Goal: Check status: Check status

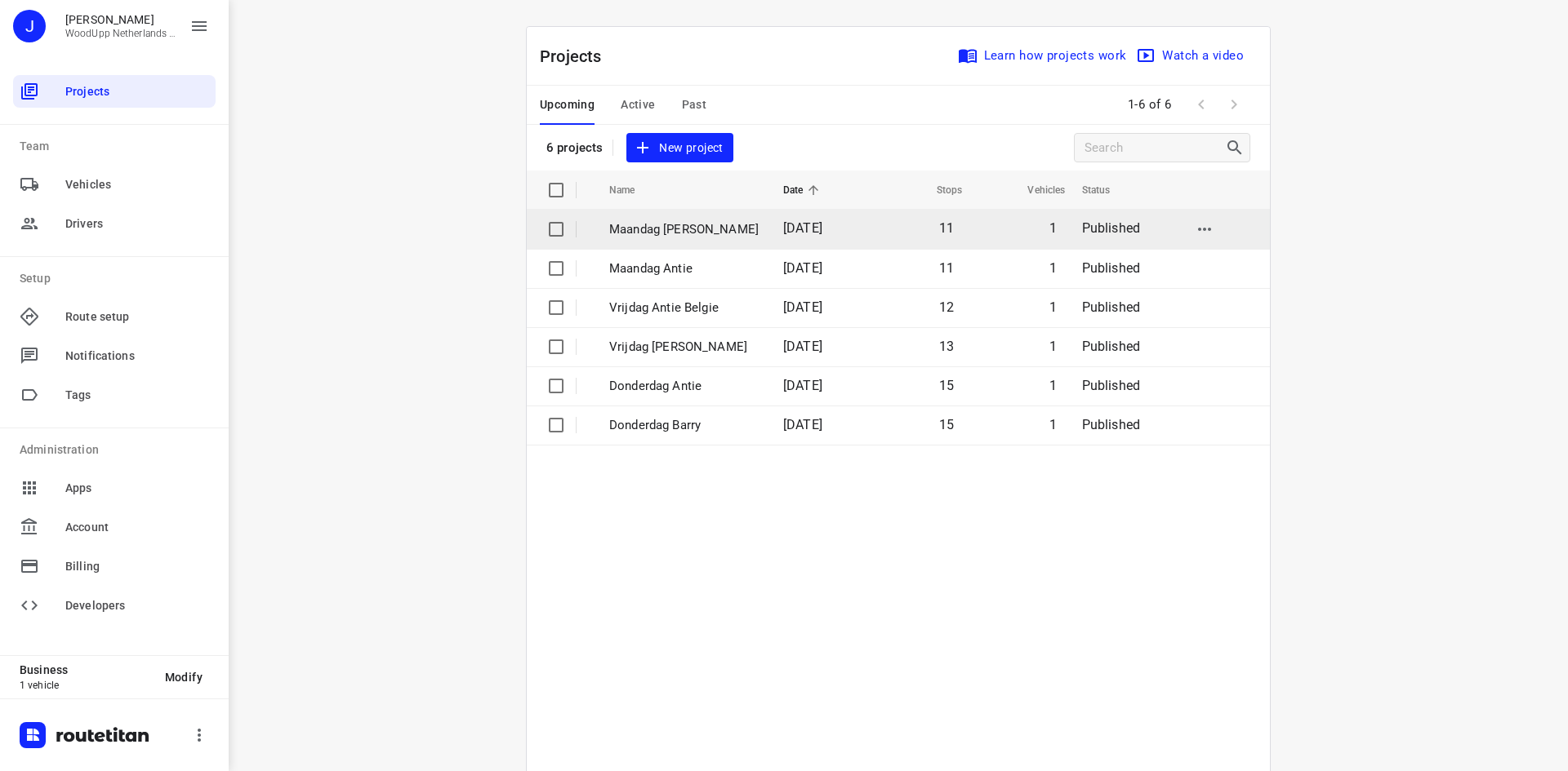
click at [673, 237] on p "Maandag [PERSON_NAME]" at bounding box center [684, 230] width 150 height 19
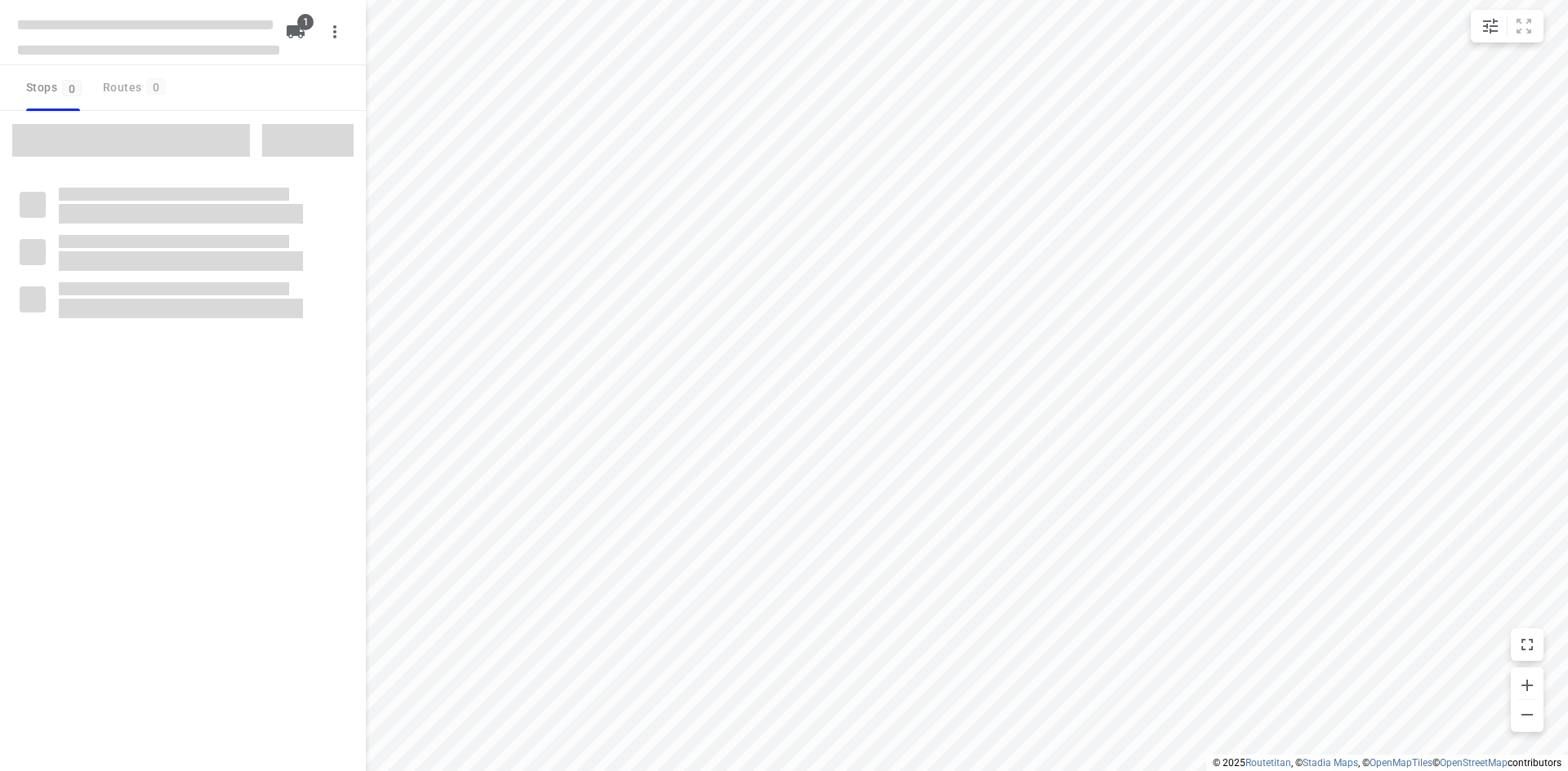
type input "distance"
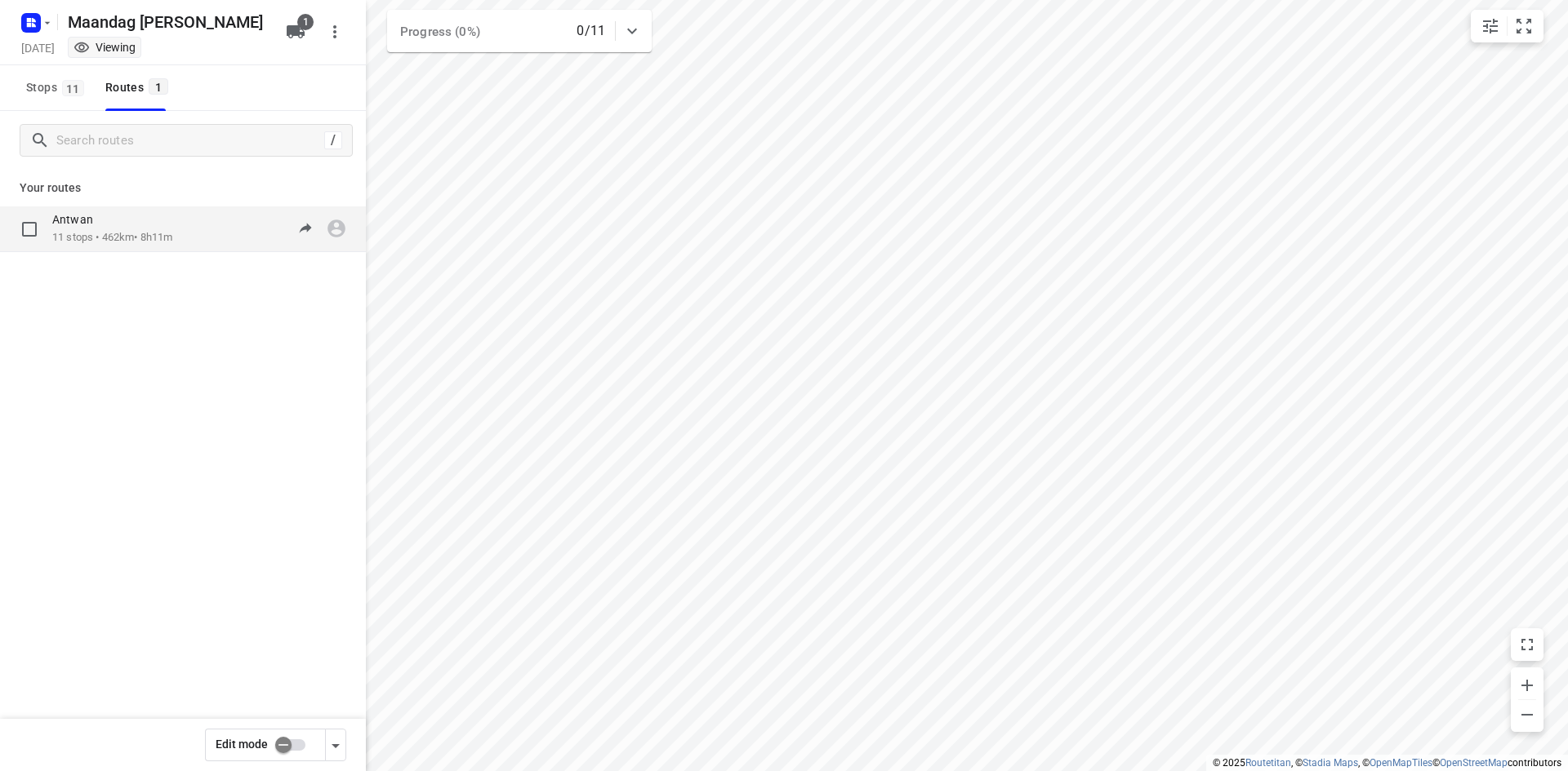
click at [167, 228] on div "Antwan" at bounding box center [112, 221] width 120 height 18
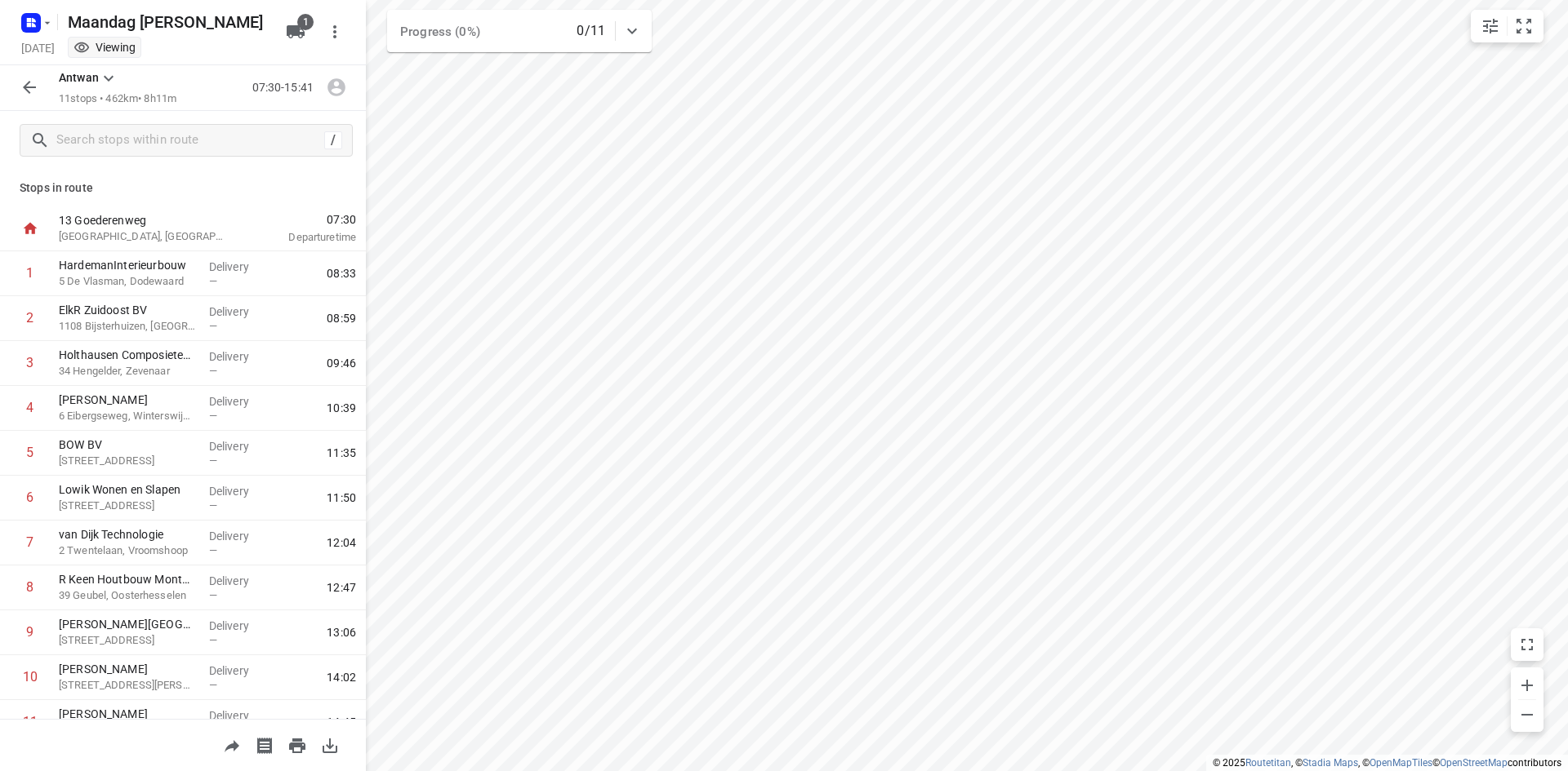
drag, startPoint x: 28, startPoint y: 68, endPoint x: 29, endPoint y: 79, distance: 11.0
click at [29, 68] on div "Antwan 11 stops • 462km • 8h11m 07:30-15:41" at bounding box center [183, 87] width 366 height 46
click at [32, 83] on icon "button" at bounding box center [29, 87] width 20 height 20
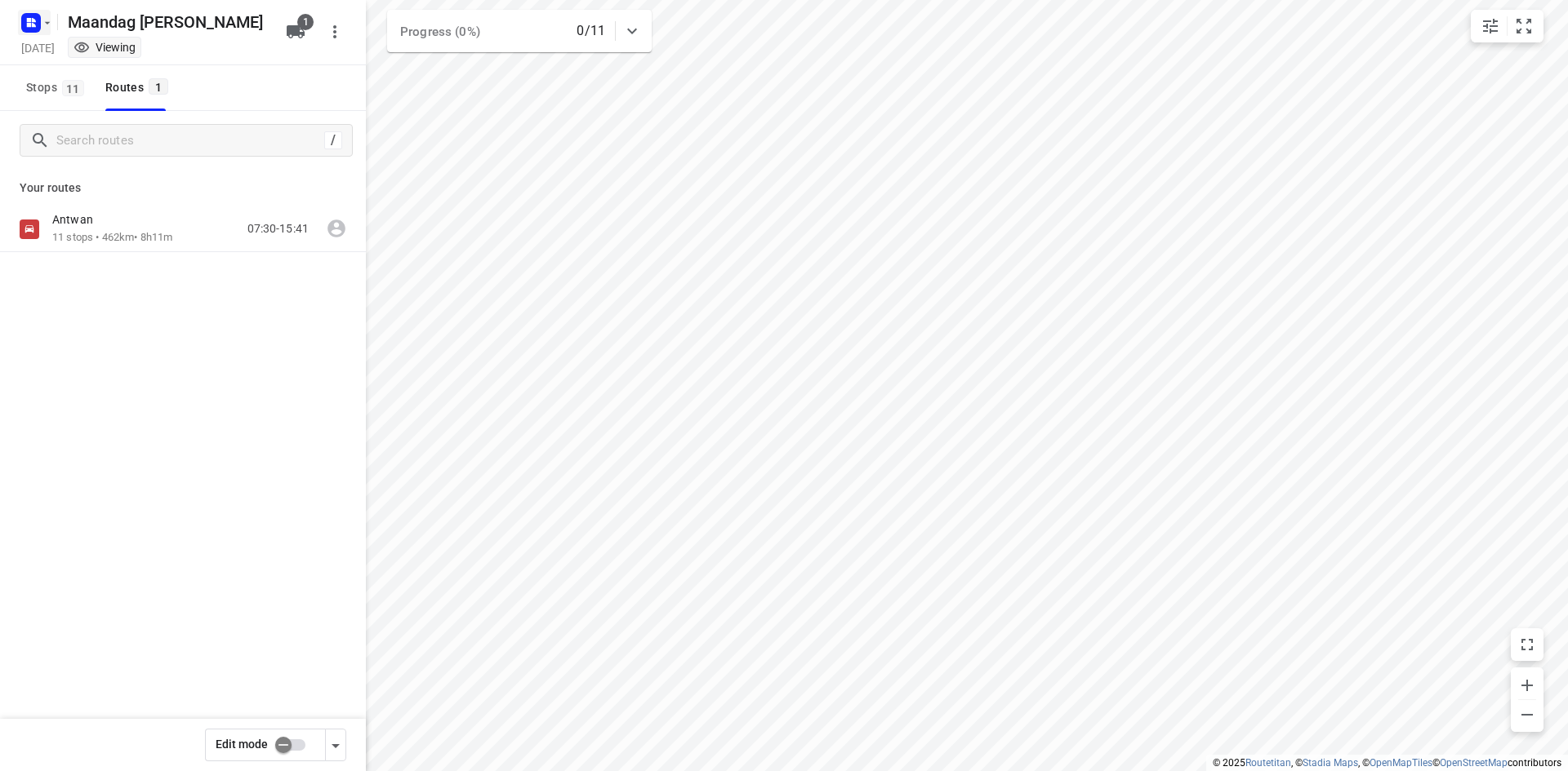
click at [44, 15] on button "button" at bounding box center [35, 22] width 33 height 26
click at [55, 46] on button "Back to projects" at bounding box center [165, 57] width 280 height 27
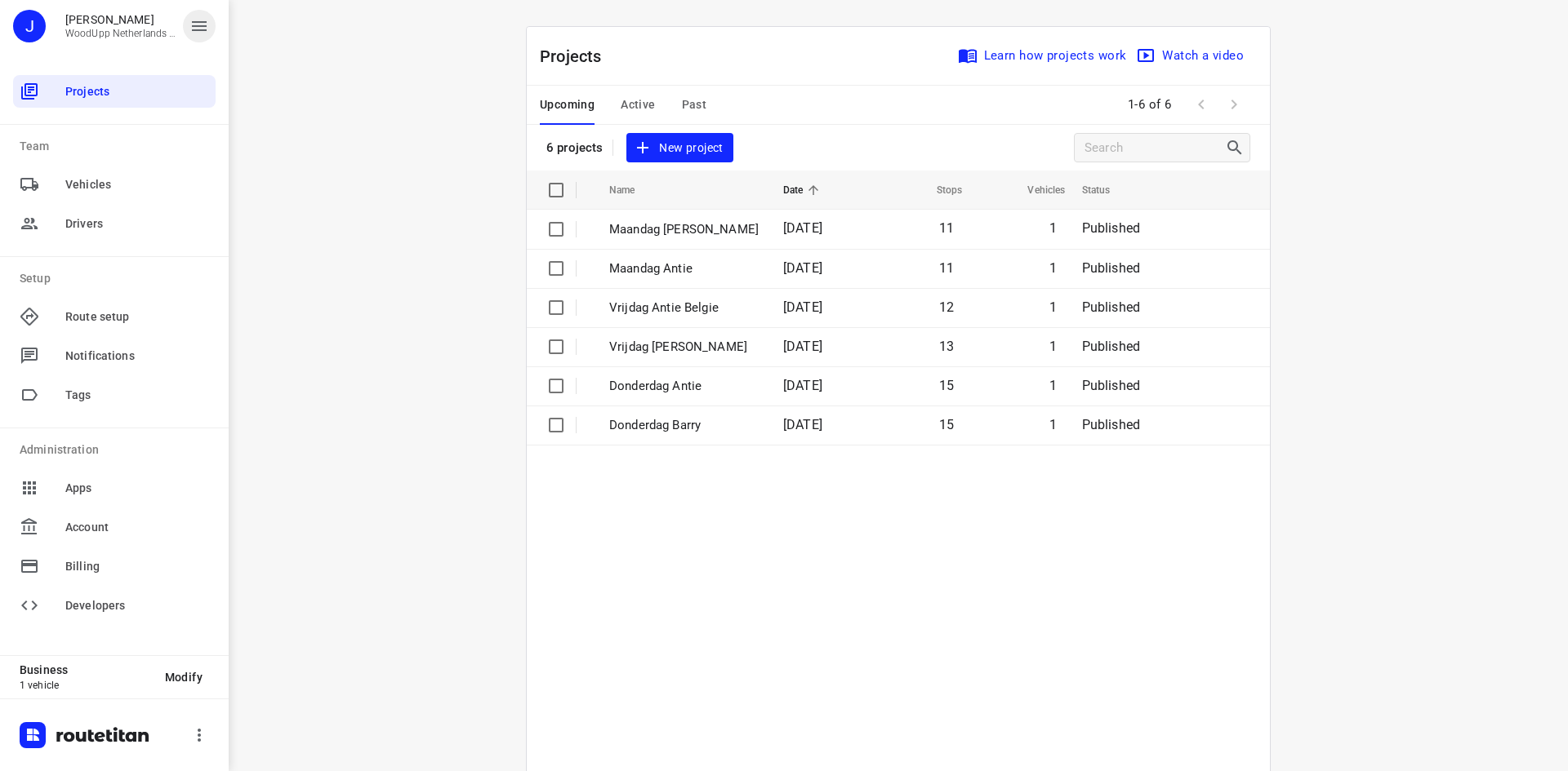
click at [195, 30] on icon "button" at bounding box center [199, 26] width 15 height 10
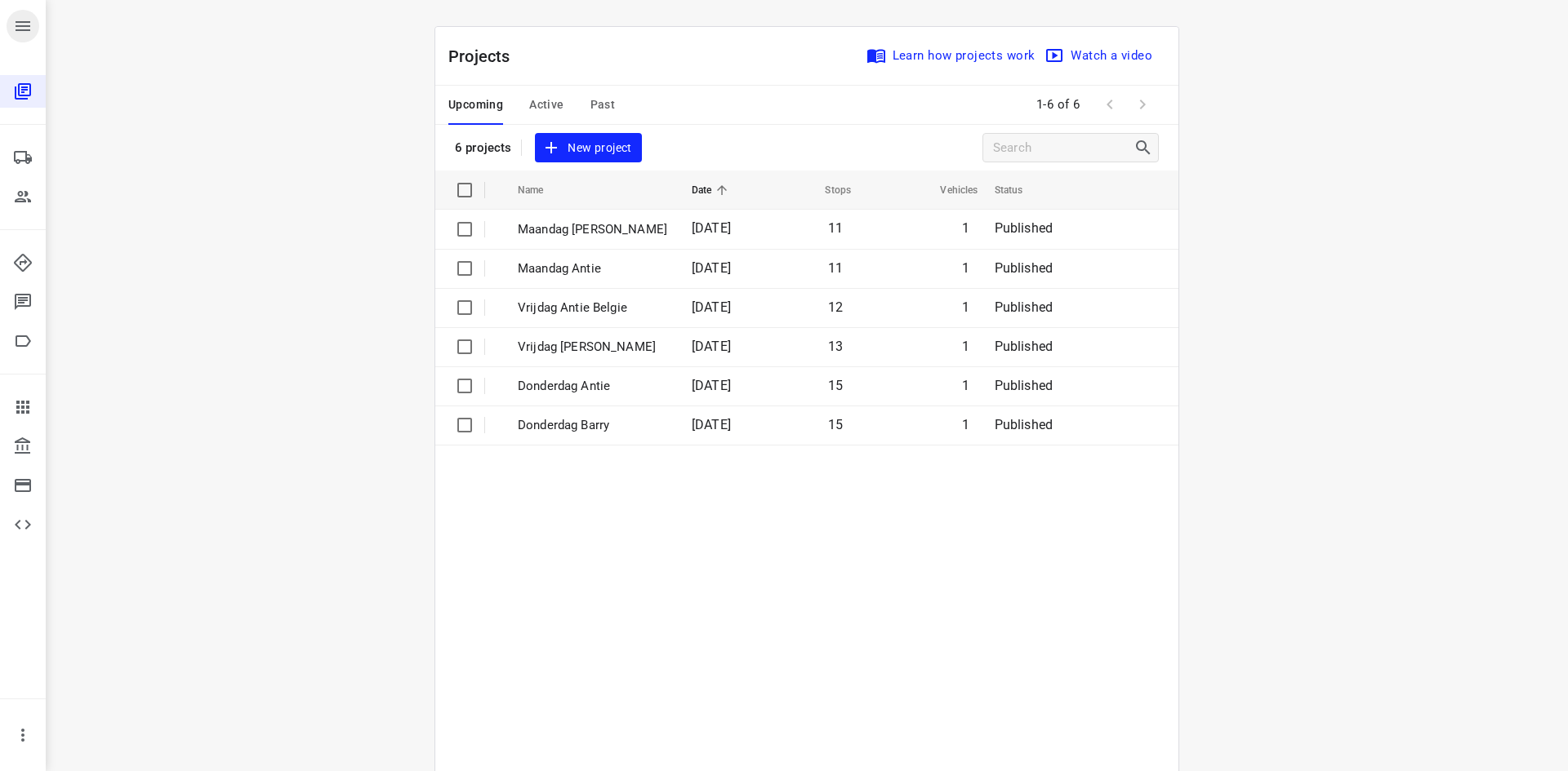
click at [33, 31] on button "button" at bounding box center [23, 26] width 33 height 33
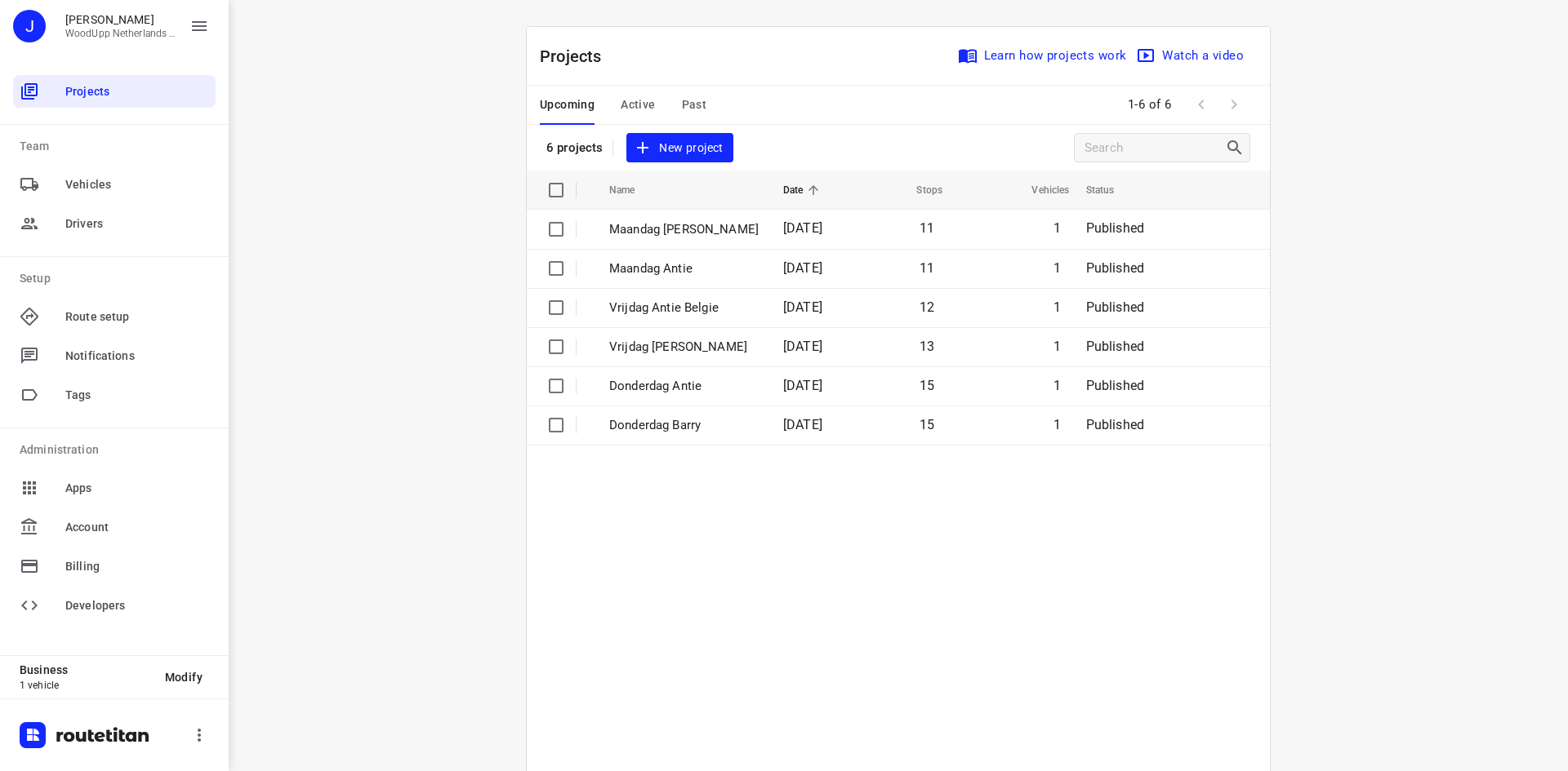
click at [1446, 383] on div "i © 2025 Routetitan , © Stadia Maps , © OpenMapTiles © OpenStreetMap contributo…" at bounding box center [898, 385] width 1339 height 771
click at [453, 340] on div "i © 2025 Routetitan , © Stadia Maps , © OpenMapTiles © OpenStreetMap contributo…" at bounding box center [898, 385] width 1339 height 771
click at [87, 497] on div "Apps" at bounding box center [114, 488] width 203 height 33
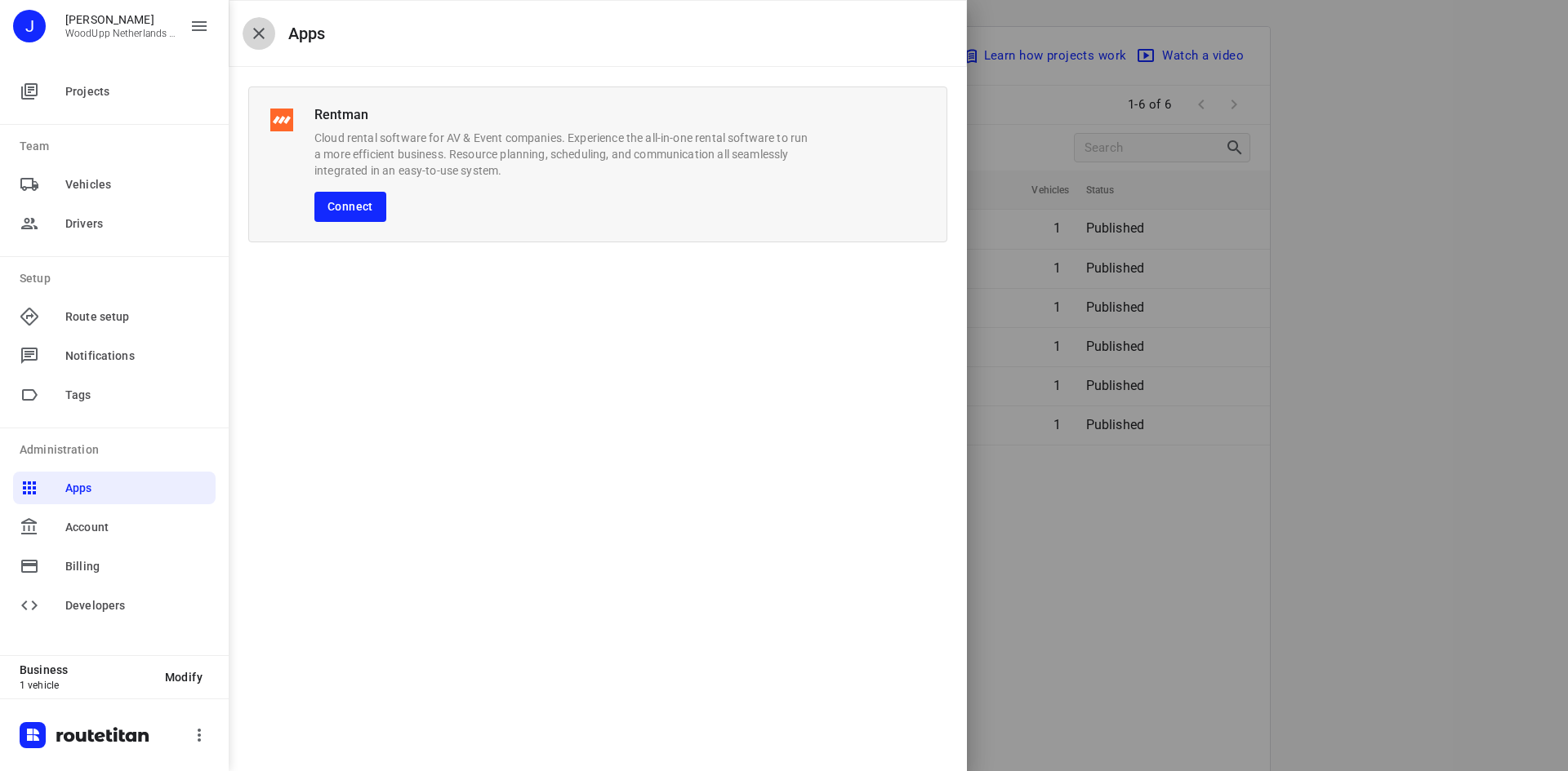
click at [256, 18] on button "button" at bounding box center [259, 34] width 33 height 33
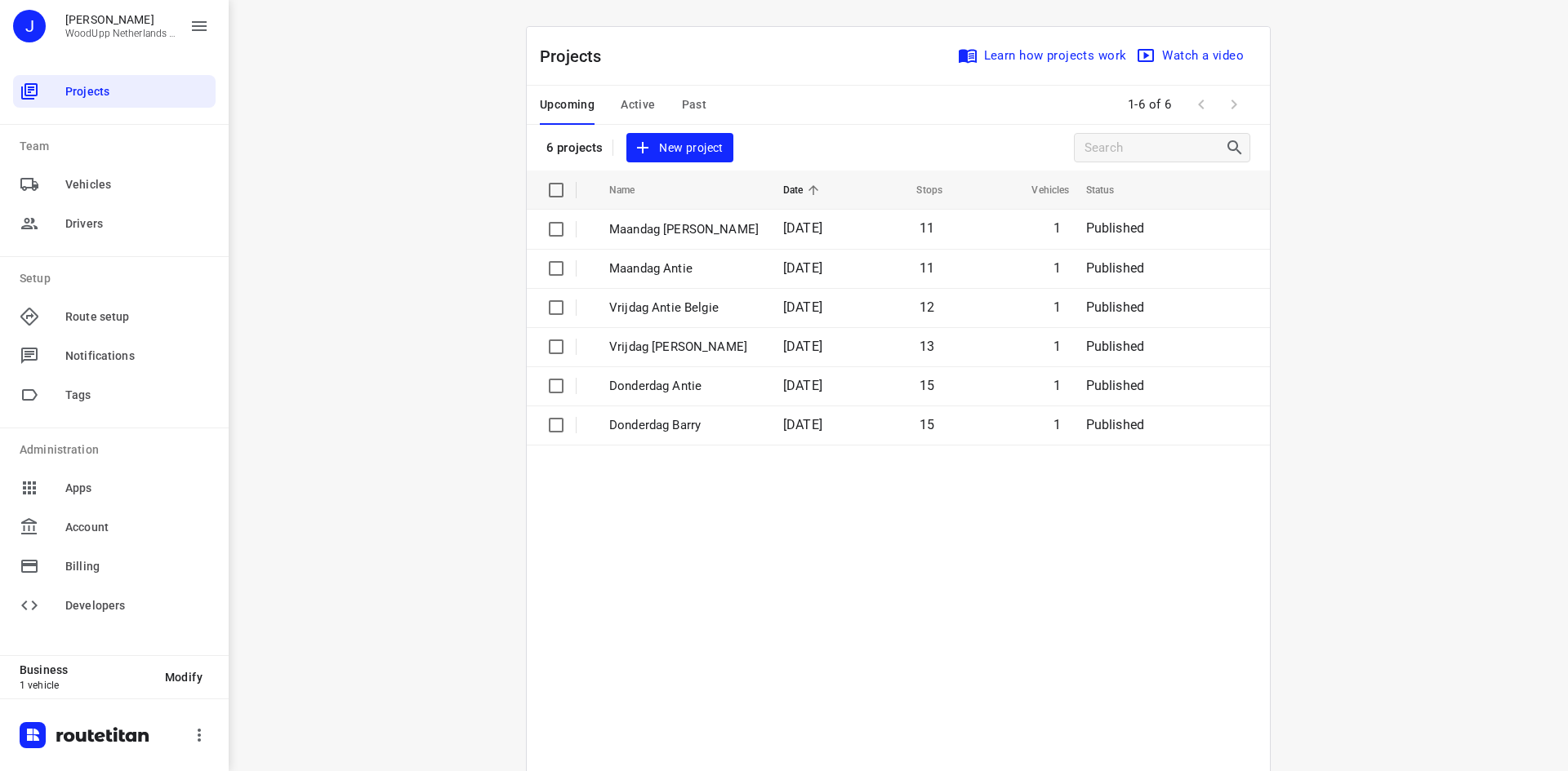
click at [304, 353] on div "i © 2025 Routetitan , © Stadia Maps , © OpenMapTiles © OpenStreetMap contributo…" at bounding box center [898, 385] width 1339 height 771
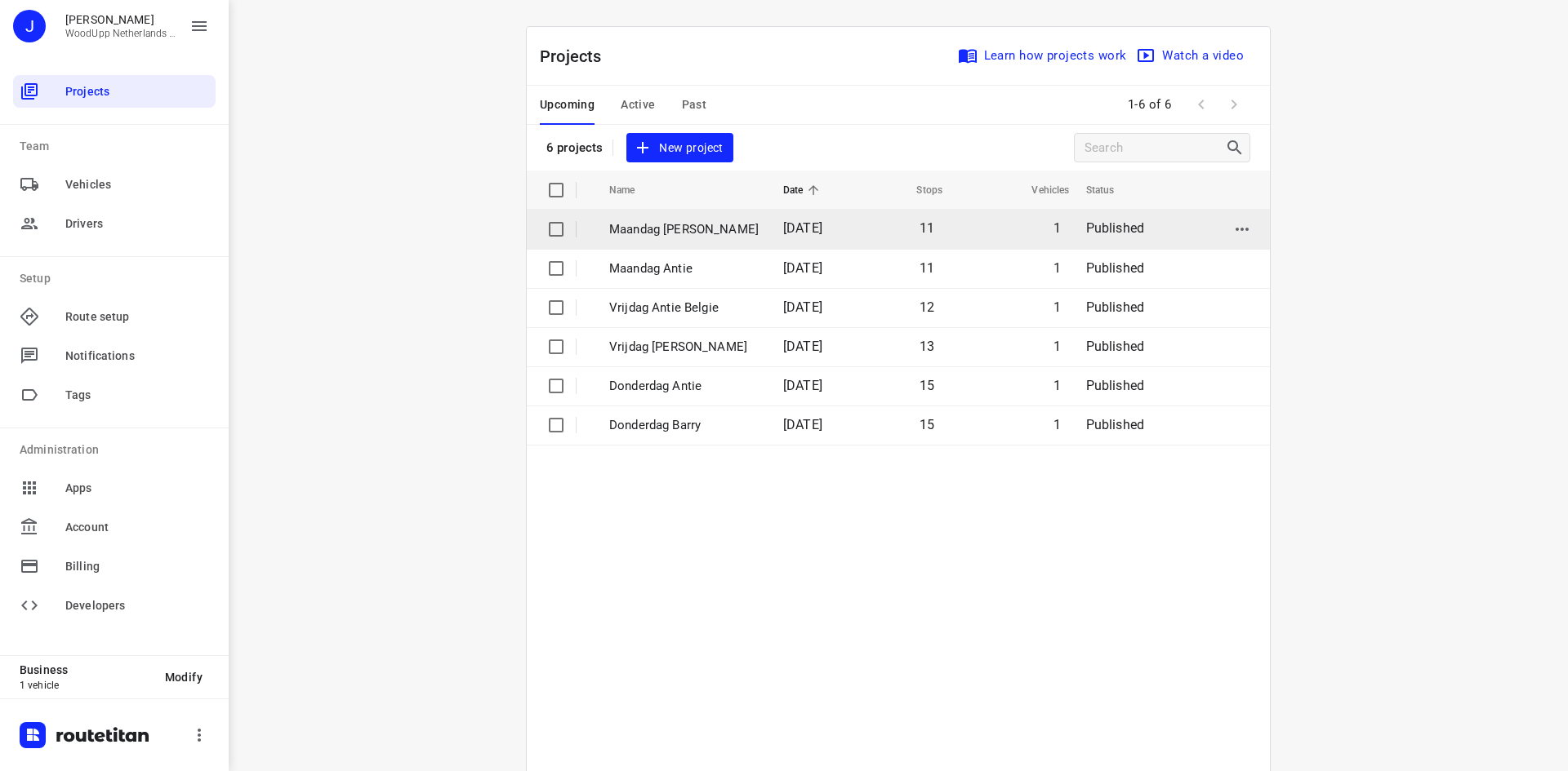
click at [647, 235] on p "Maandag [PERSON_NAME]" at bounding box center [684, 230] width 150 height 19
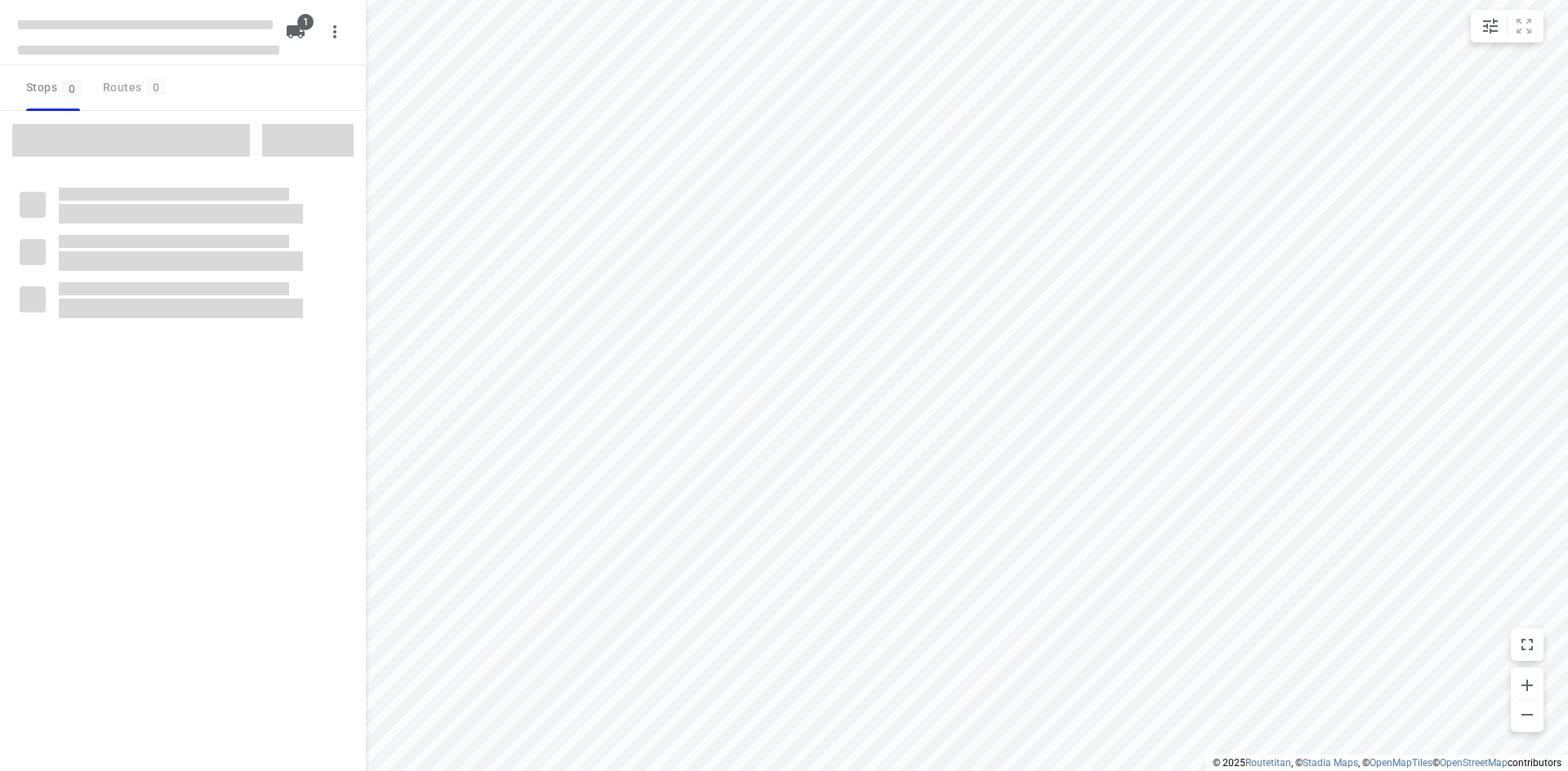
type input "distance"
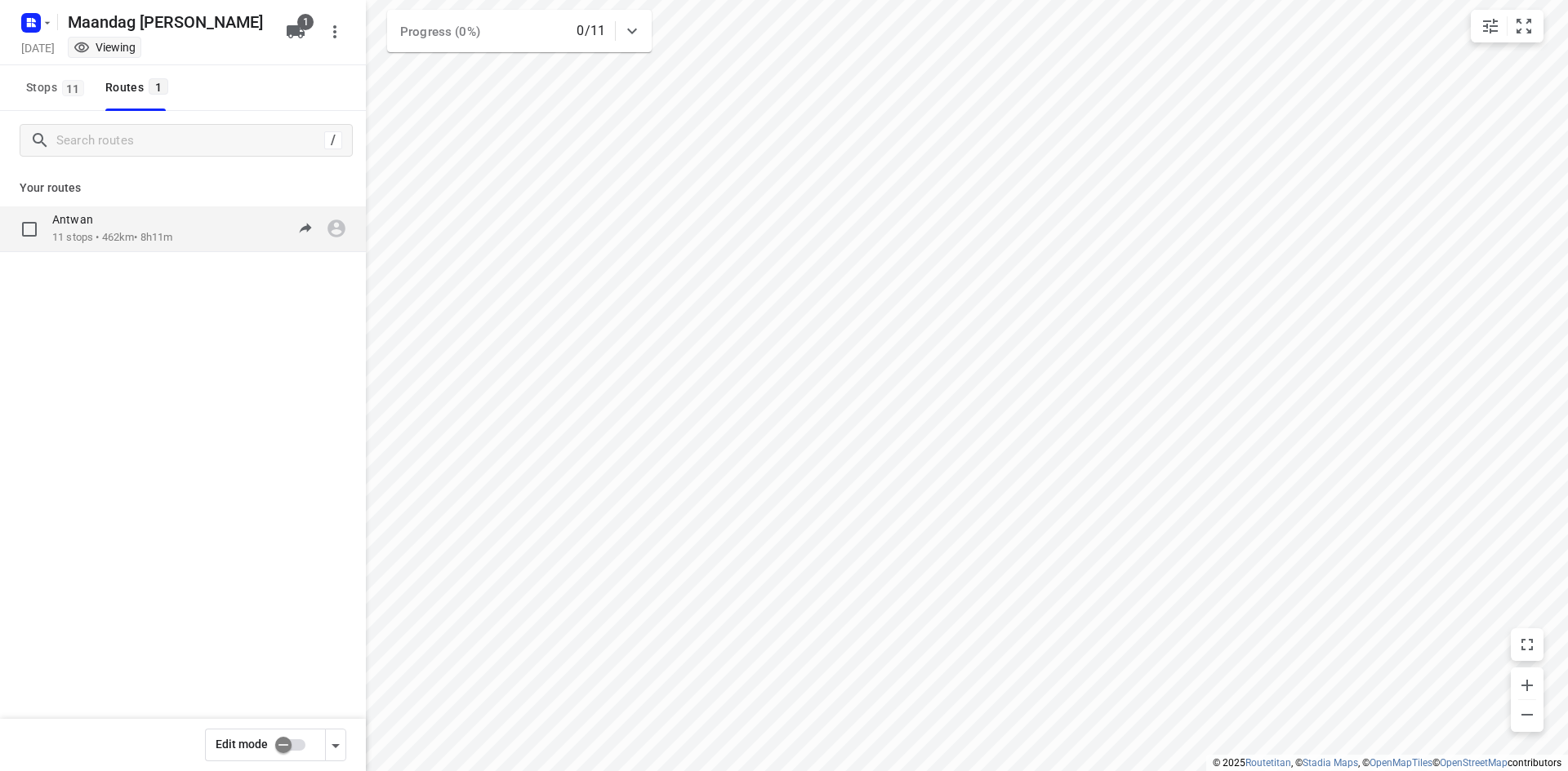
click at [134, 232] on p "11 stops • 462km • 8h11m" at bounding box center [112, 238] width 120 height 16
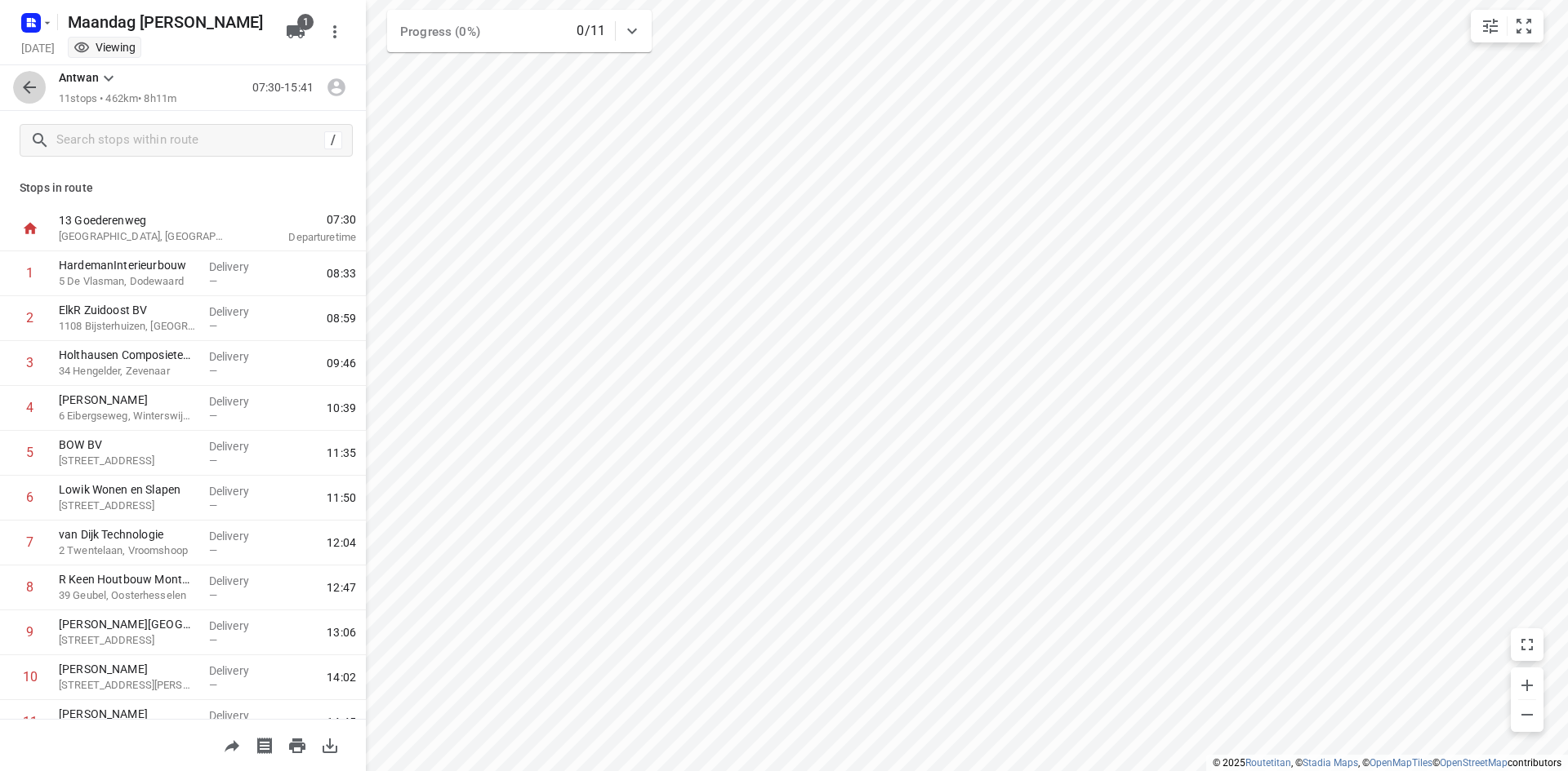
click at [25, 89] on icon "button" at bounding box center [29, 87] width 13 height 13
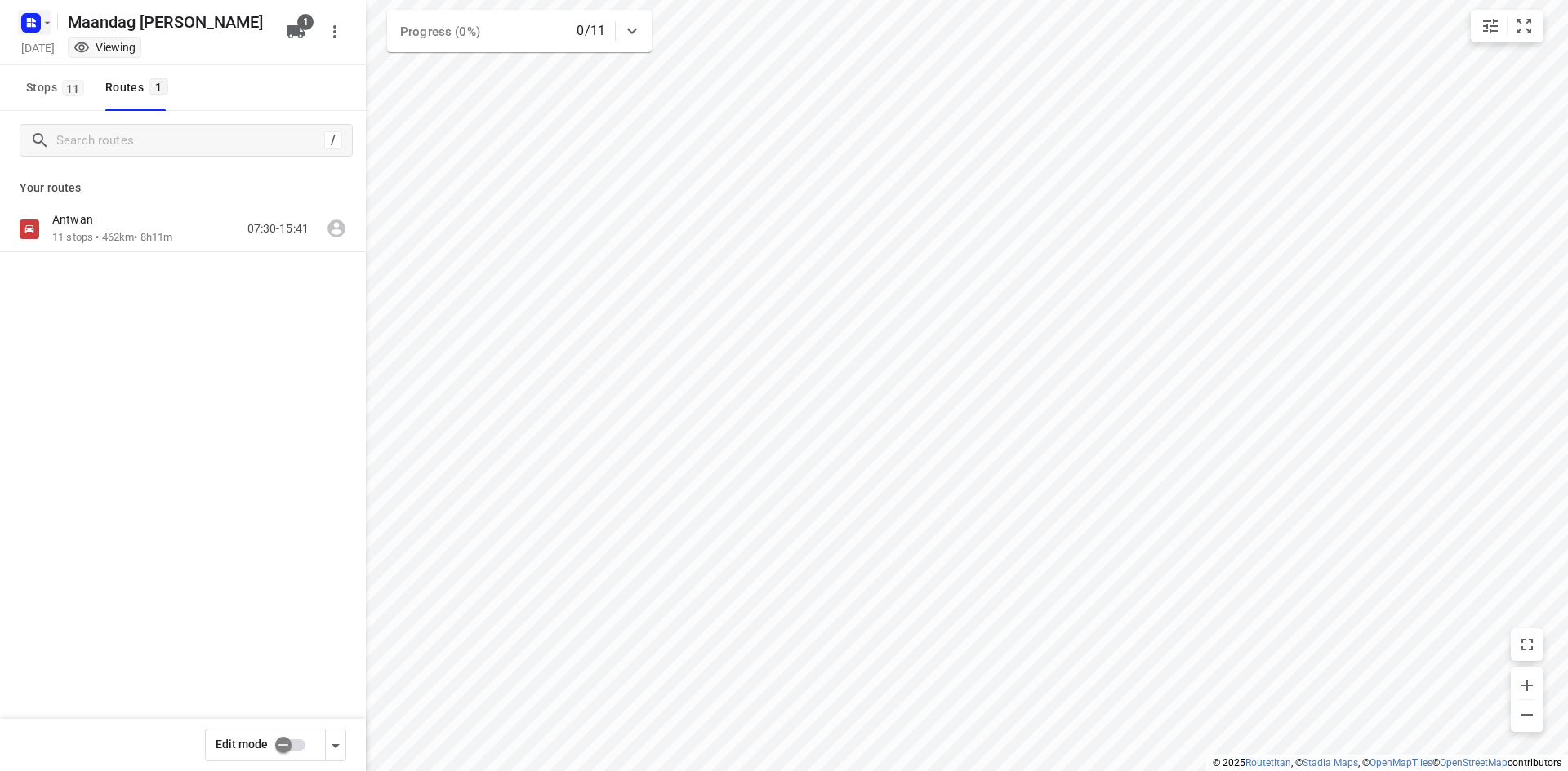
click at [44, 27] on icon "button" at bounding box center [47, 22] width 13 height 13
click at [55, 56] on p "Back to projects" at bounding box center [100, 58] width 92 height 19
